Goal: Transaction & Acquisition: Obtain resource

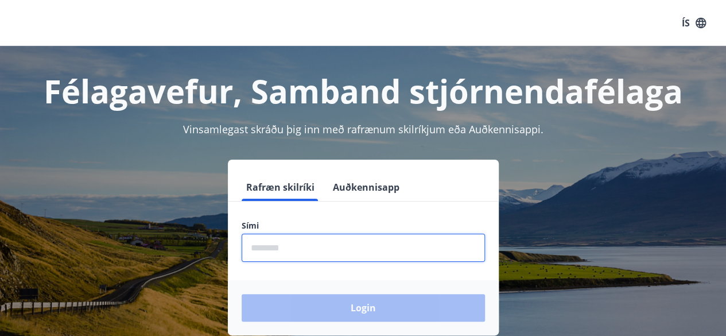
click at [282, 252] on input "phone" at bounding box center [362, 247] width 243 height 28
type input "********"
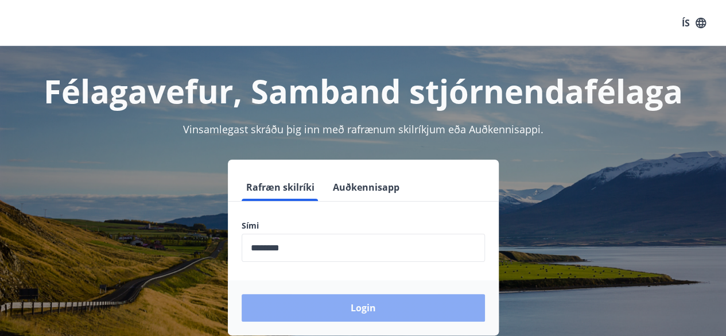
click at [365, 305] on button "Login" at bounding box center [362, 308] width 243 height 28
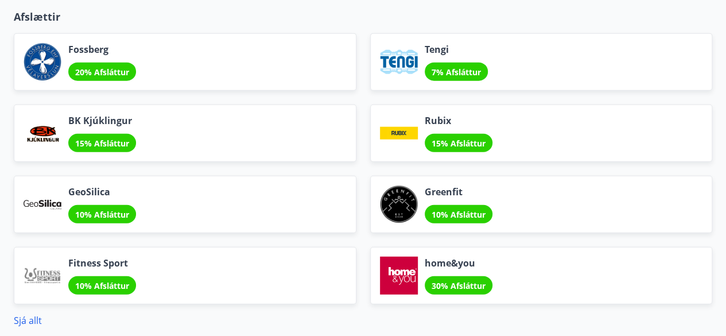
scroll to position [1390, 0]
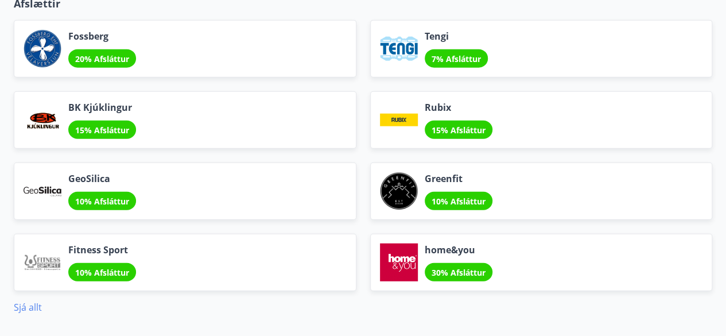
click at [31, 301] on link "Sjá allt" at bounding box center [28, 307] width 28 height 13
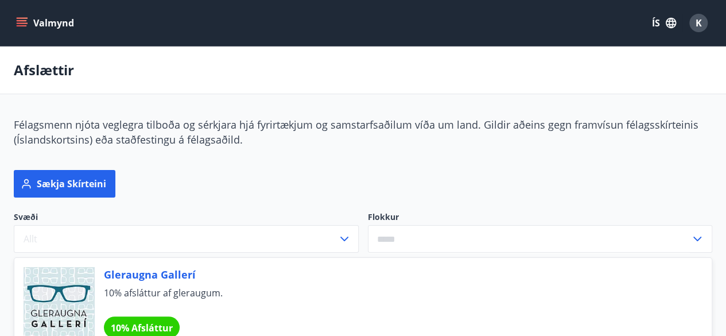
click at [692, 238] on icon at bounding box center [697, 239] width 14 height 14
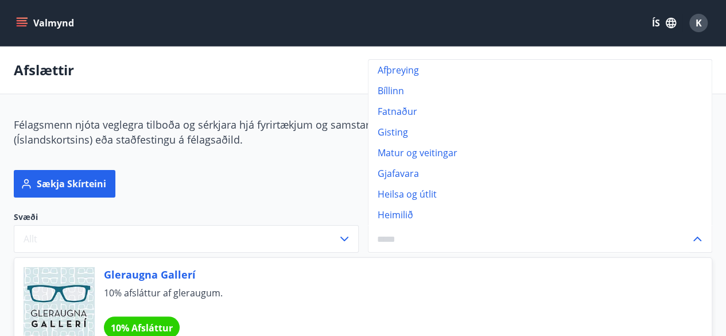
click at [223, 167] on div "Sækja skírteini" at bounding box center [356, 176] width 712 height 41
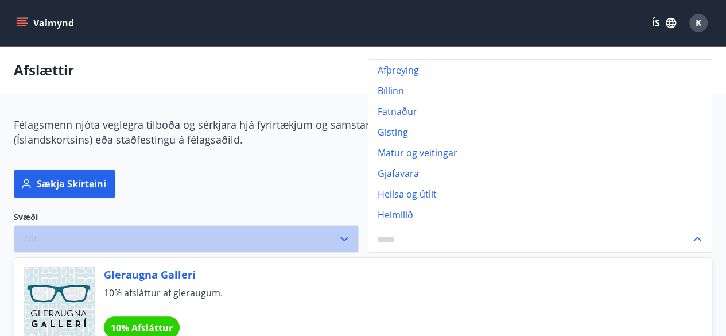
click at [344, 238] on icon "button" at bounding box center [344, 239] width 14 height 14
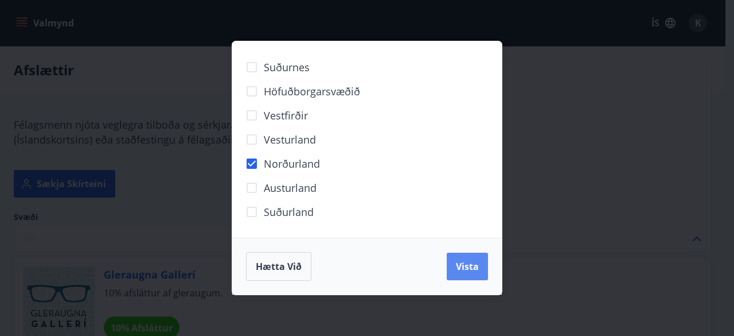
click at [463, 259] on button "Vista" at bounding box center [467, 266] width 41 height 28
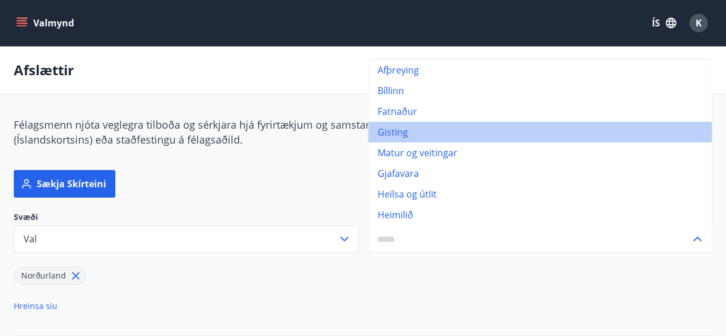
click at [462, 135] on li "Gisting" at bounding box center [540, 132] width 344 height 21
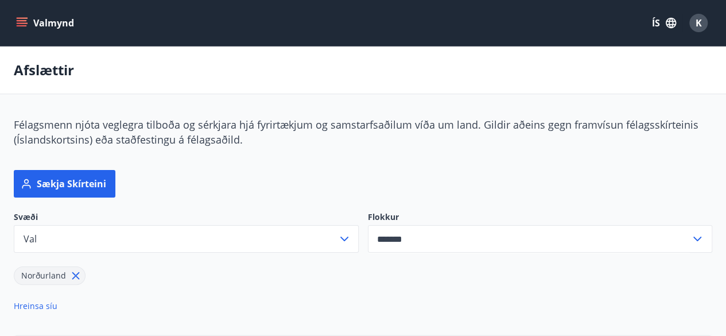
type input "*******"
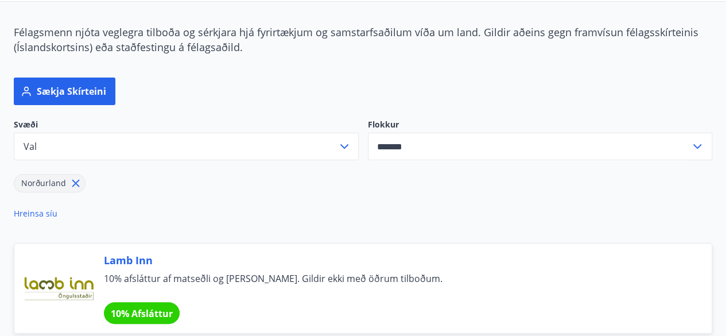
scroll to position [85, 0]
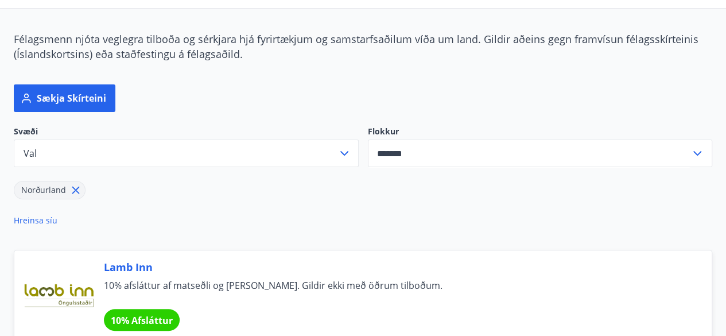
click at [697, 152] on icon at bounding box center [697, 153] width 14 height 14
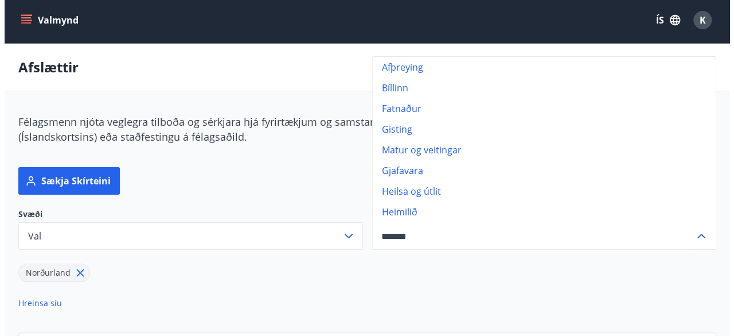
scroll to position [0, 0]
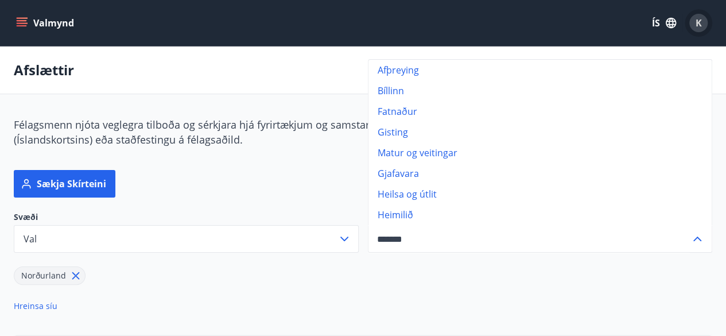
click at [695, 21] on span "K" at bounding box center [698, 23] width 6 height 13
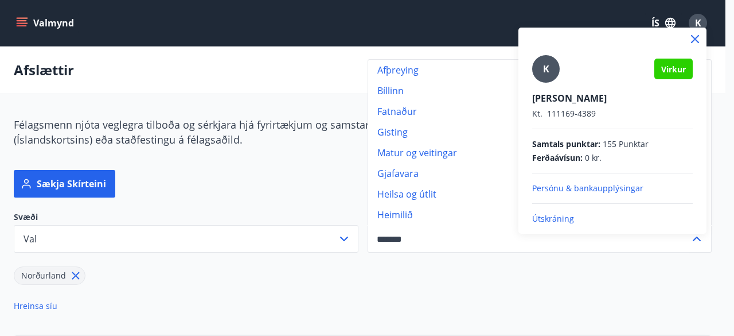
click at [562, 217] on p "Útskráning" at bounding box center [612, 218] width 161 height 11
